Goal: Task Accomplishment & Management: Complete application form

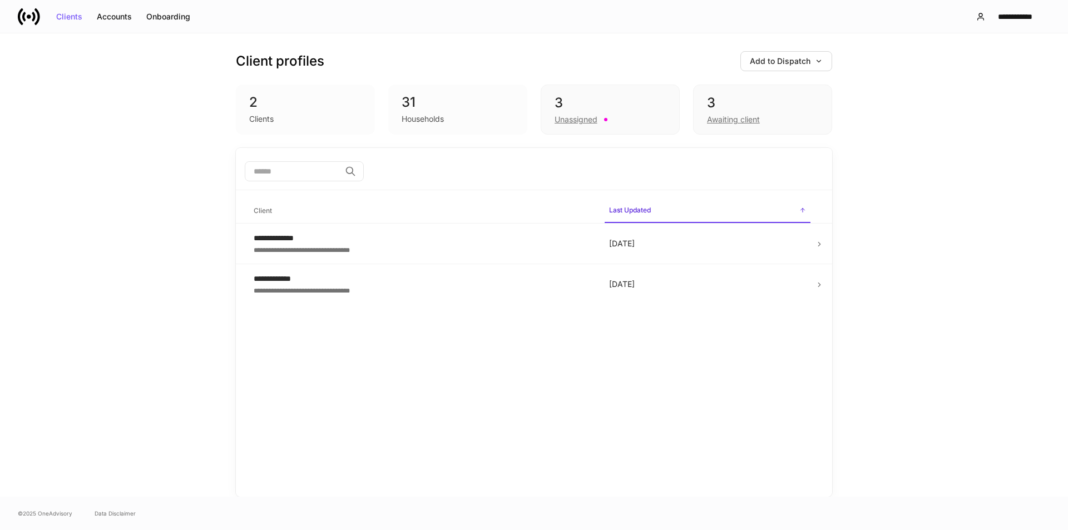
click at [33, 16] on icon at bounding box center [29, 17] width 22 height 22
click at [800, 58] on div "Add to Dispatch" at bounding box center [786, 61] width 73 height 8
click at [773, 96] on div "Add clients manually" at bounding box center [761, 92] width 76 height 11
